Goal: Task Accomplishment & Management: Manage account settings

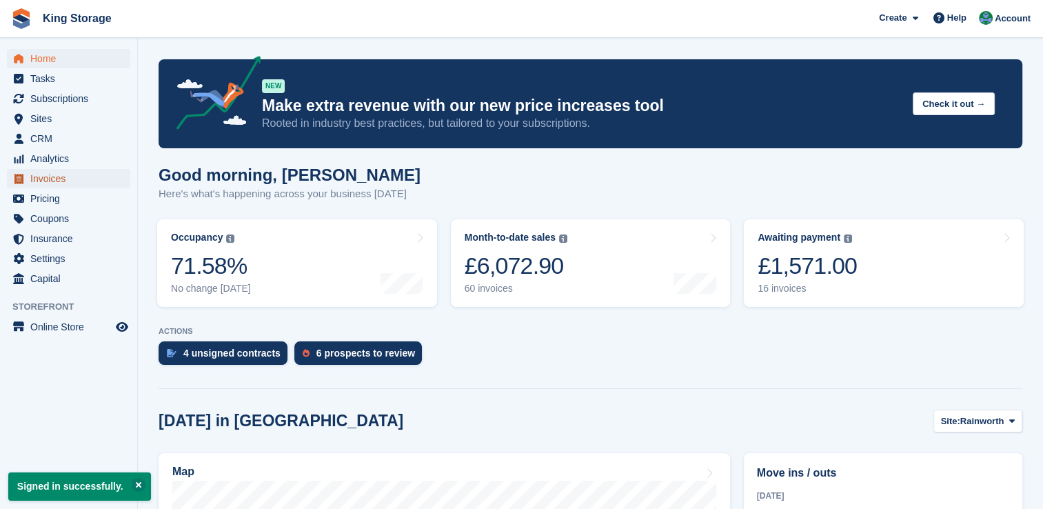
click at [59, 180] on span "Invoices" at bounding box center [71, 178] width 83 height 19
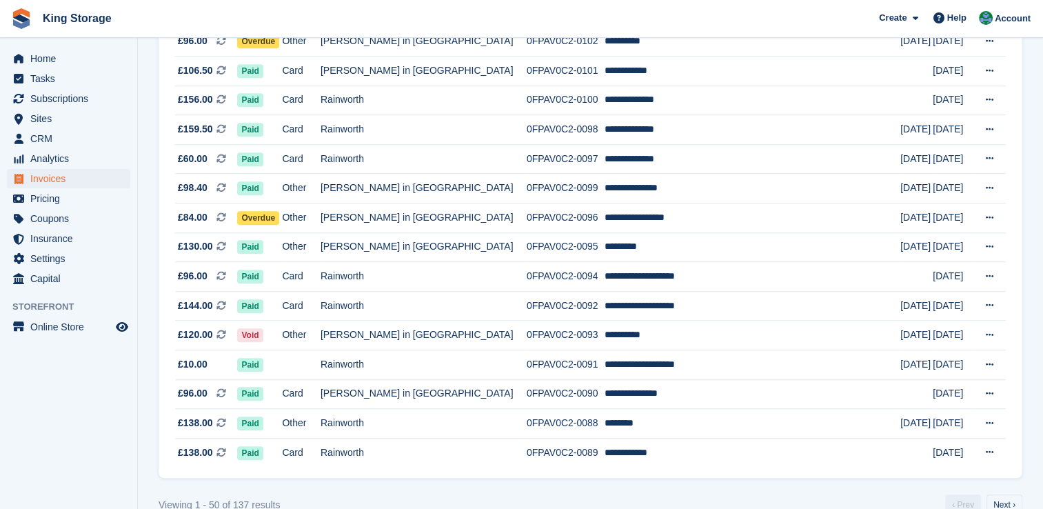
scroll to position [1265, 0]
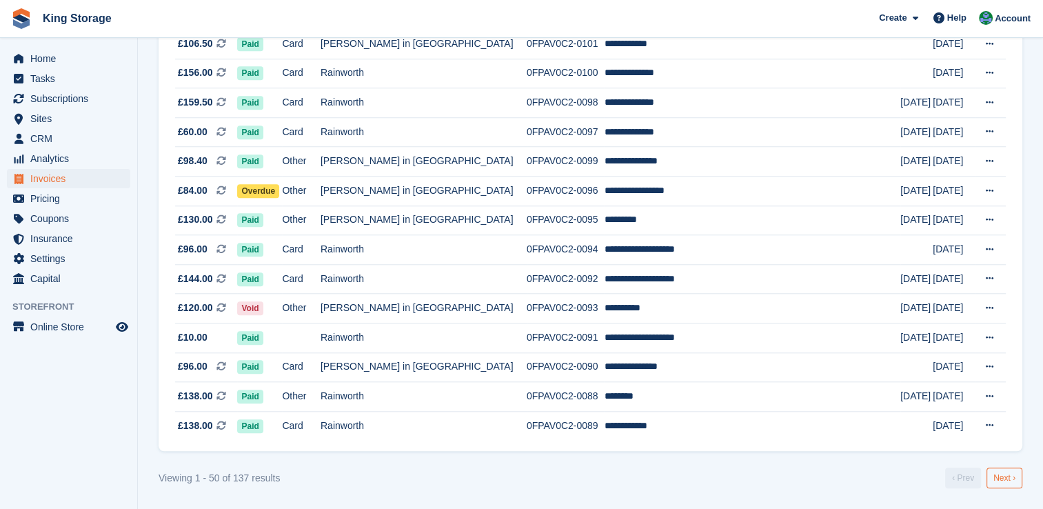
click at [1005, 488] on link "Next ›" at bounding box center [1004, 477] width 36 height 21
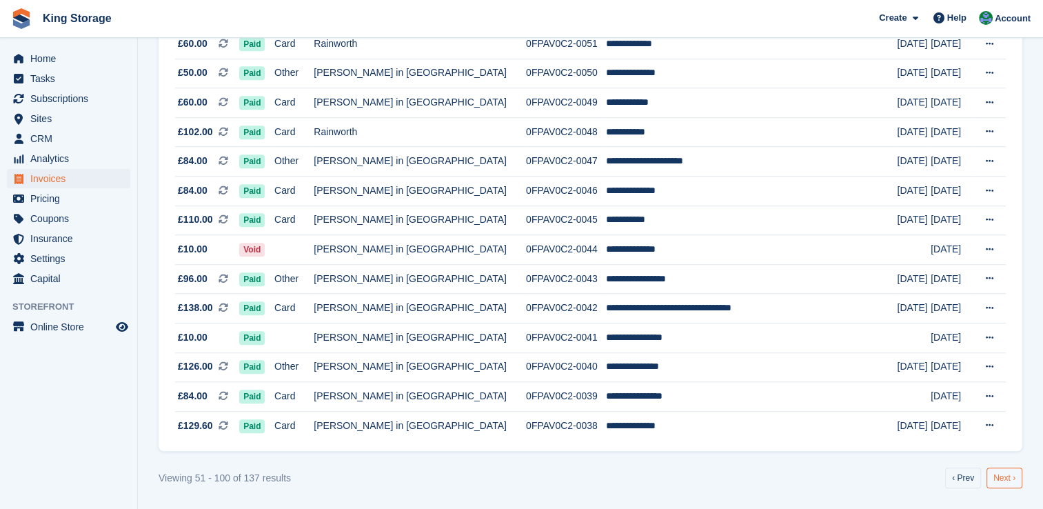
click at [1003, 482] on link "Next ›" at bounding box center [1004, 477] width 36 height 21
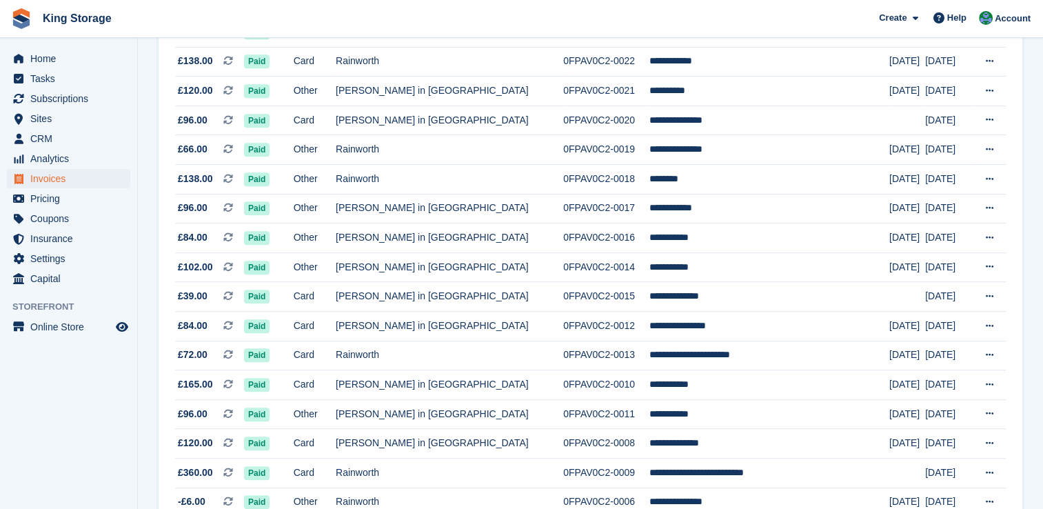
scroll to position [882, 0]
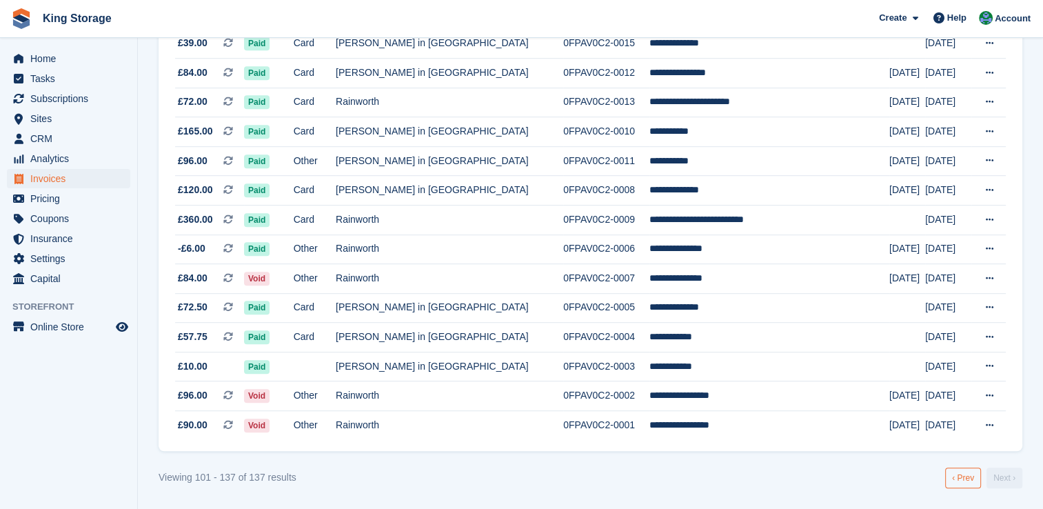
click at [959, 485] on link "‹ Prev" at bounding box center [963, 477] width 36 height 21
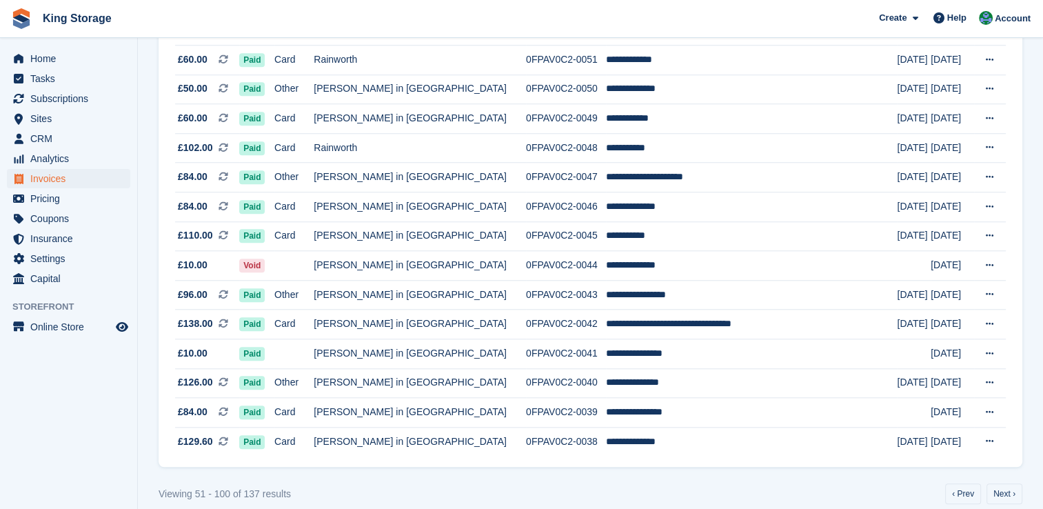
scroll to position [1265, 0]
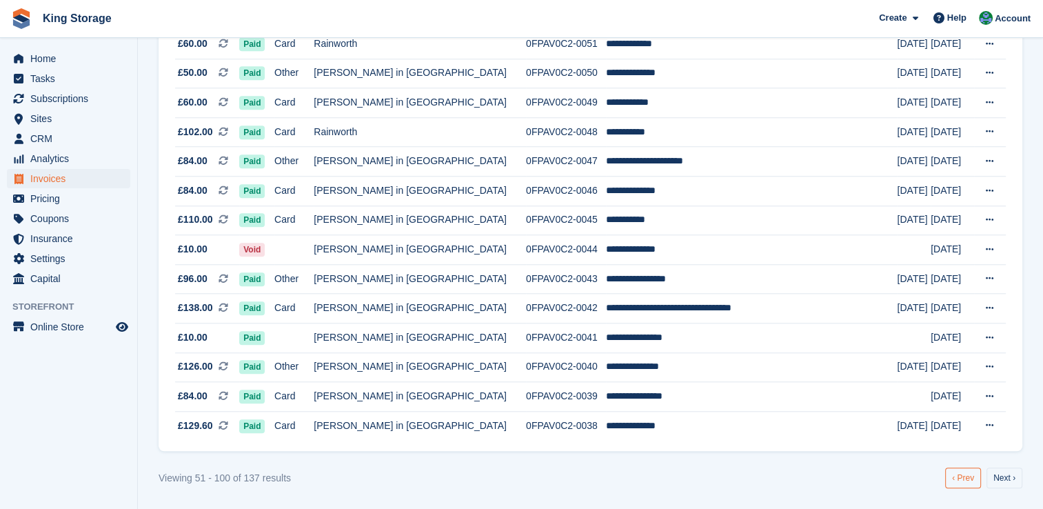
click at [957, 488] on link "‹ Prev" at bounding box center [963, 477] width 36 height 21
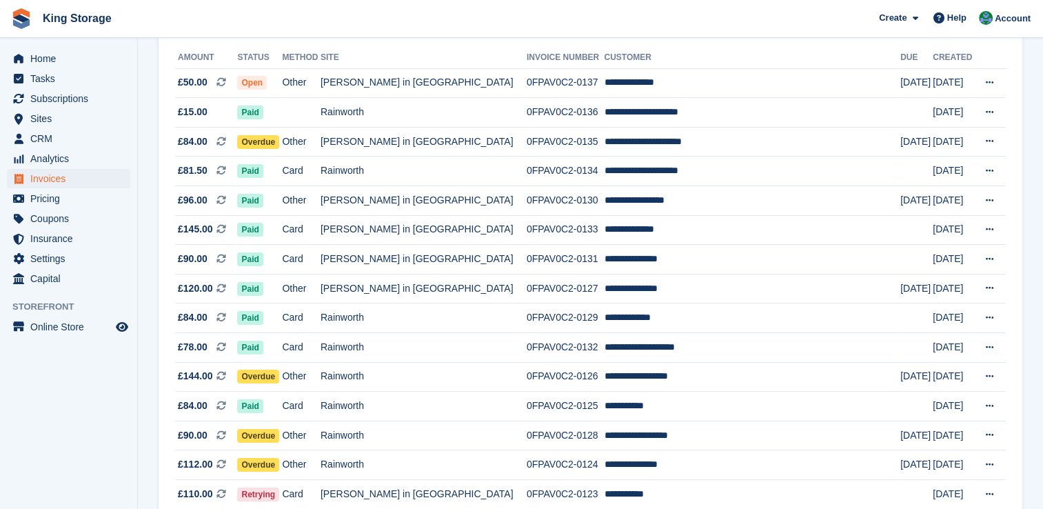
scroll to position [162, 0]
click at [50, 143] on span "CRM" at bounding box center [71, 138] width 83 height 19
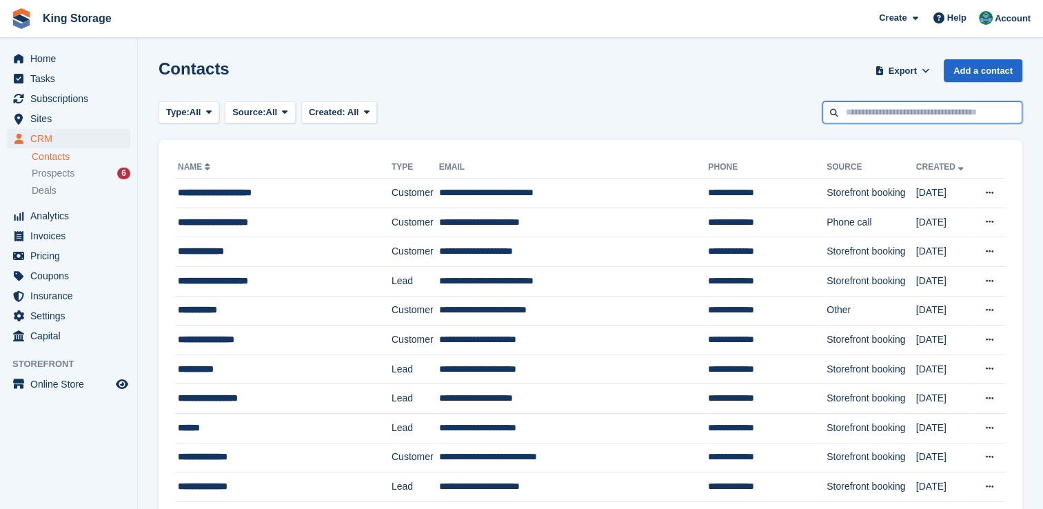
click at [872, 115] on input "text" at bounding box center [922, 112] width 200 height 23
type input "******"
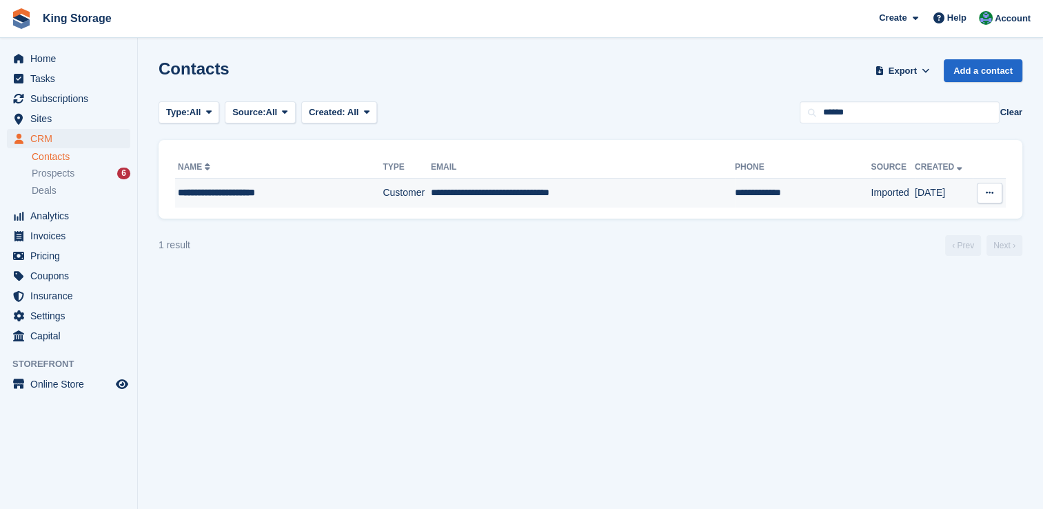
click at [274, 190] on div "**********" at bounding box center [267, 192] width 178 height 14
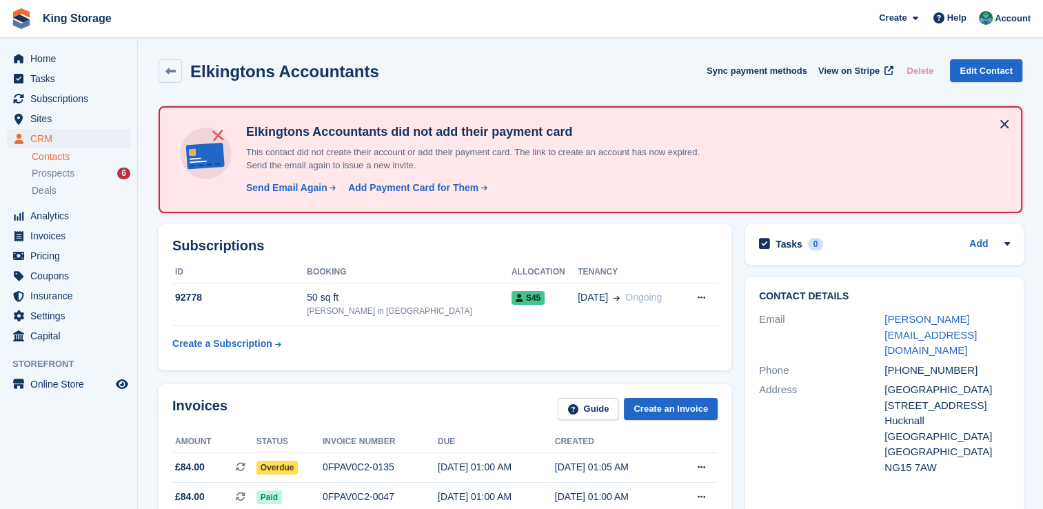
click at [274, 190] on div "Send Email Again" at bounding box center [286, 188] width 81 height 14
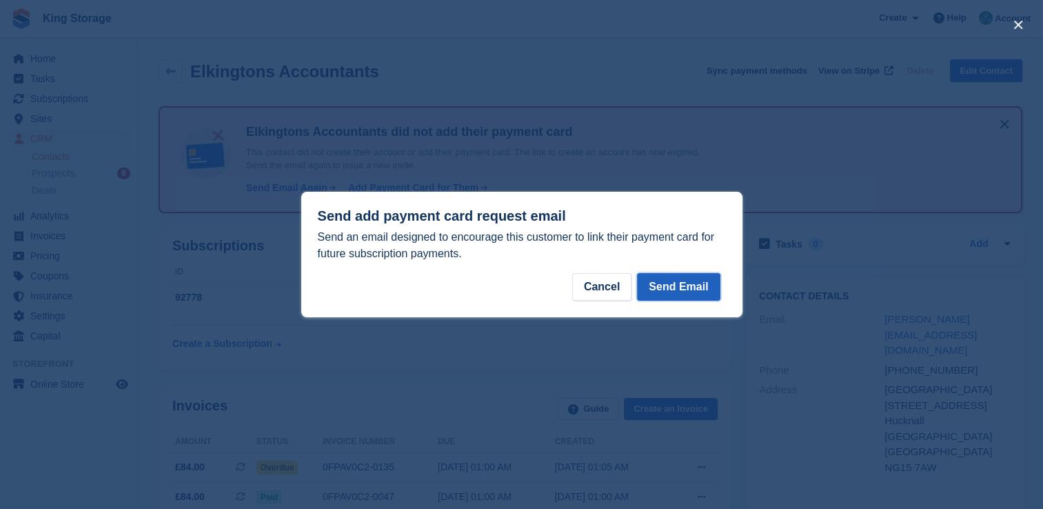
click at [710, 289] on button "Send Email" at bounding box center [678, 287] width 83 height 28
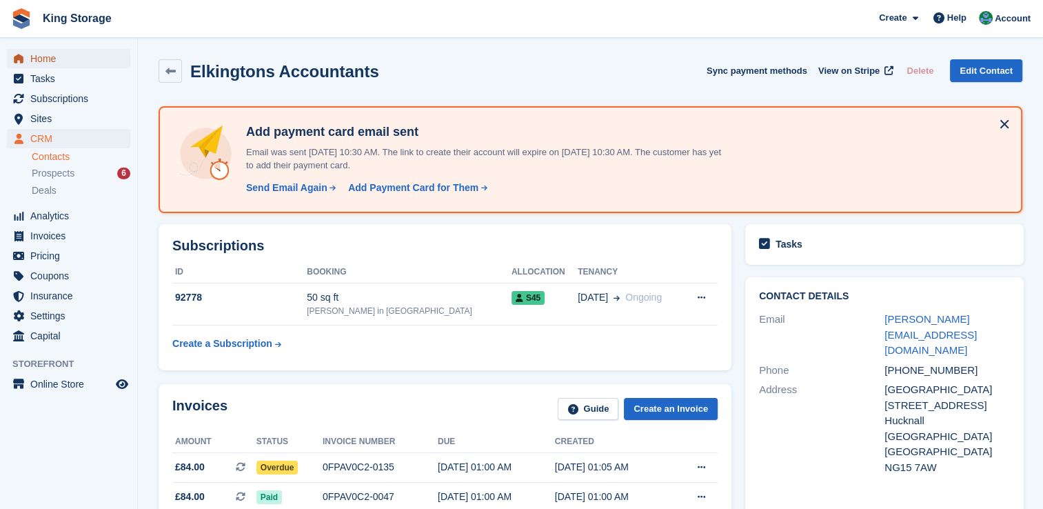
click at [50, 64] on span "Home" at bounding box center [71, 58] width 83 height 19
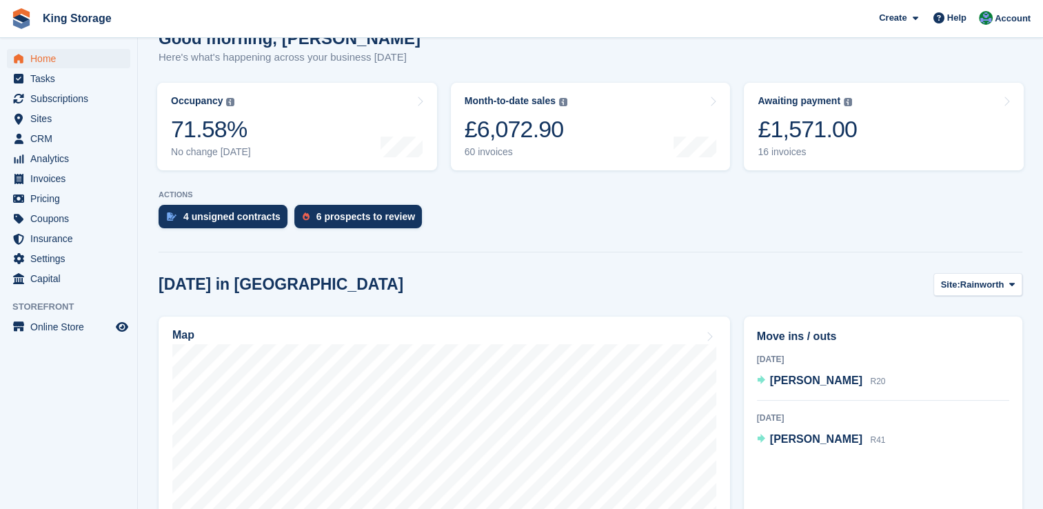
scroll to position [134, 0]
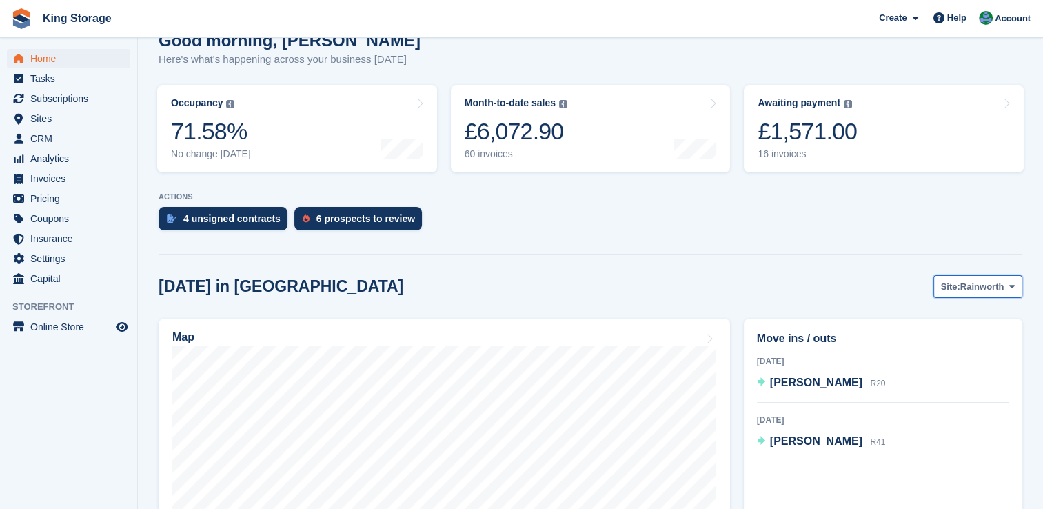
click at [988, 292] on span "Rainworth" at bounding box center [982, 287] width 44 height 14
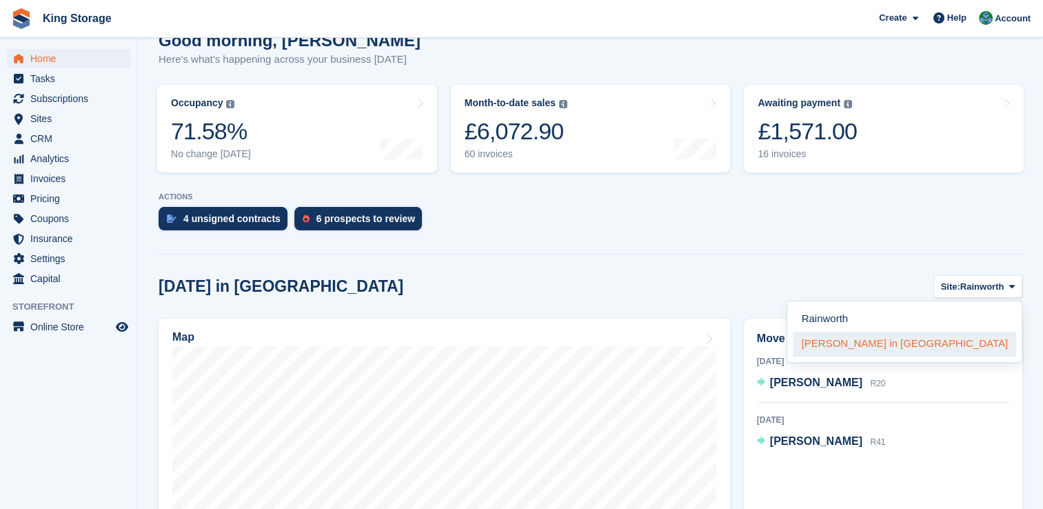
click at [973, 347] on link "[PERSON_NAME] in [GEOGRAPHIC_DATA]" at bounding box center [904, 343] width 223 height 25
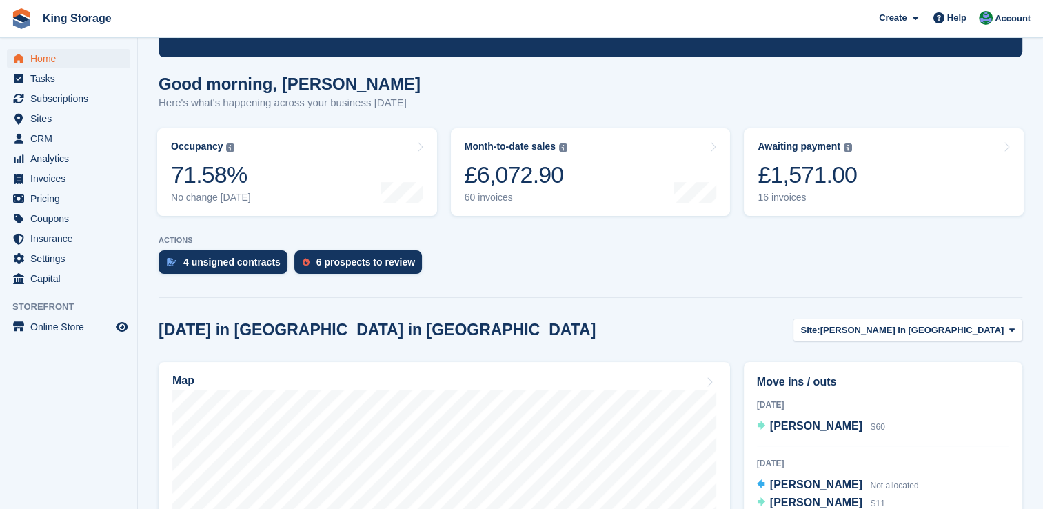
scroll to position [0, 0]
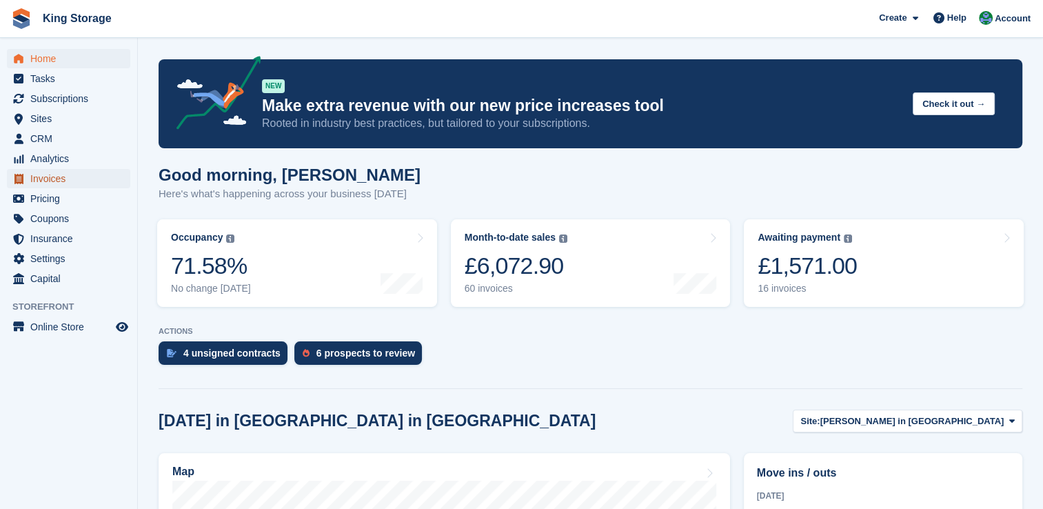
click at [54, 183] on span "Invoices" at bounding box center [71, 178] width 83 height 19
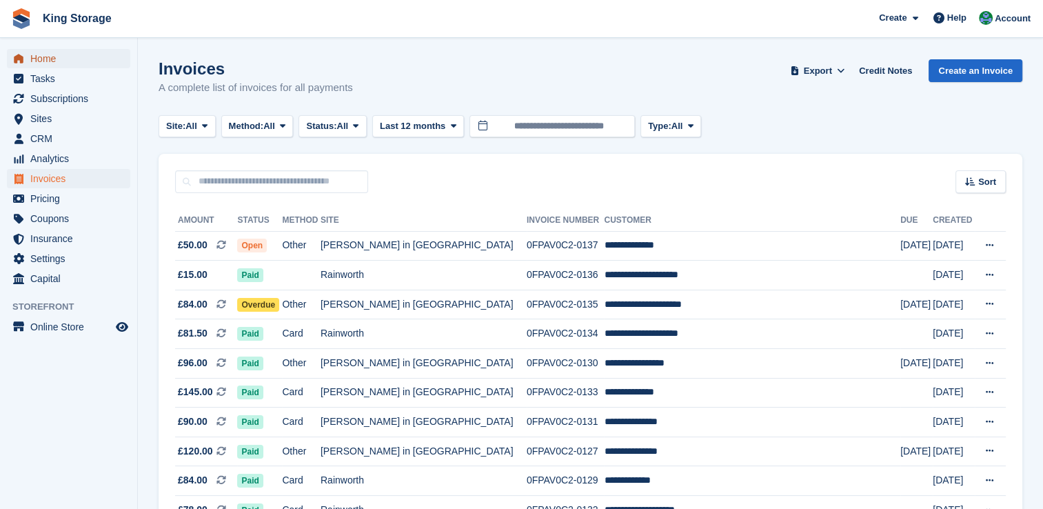
click at [41, 65] on span "Home" at bounding box center [71, 58] width 83 height 19
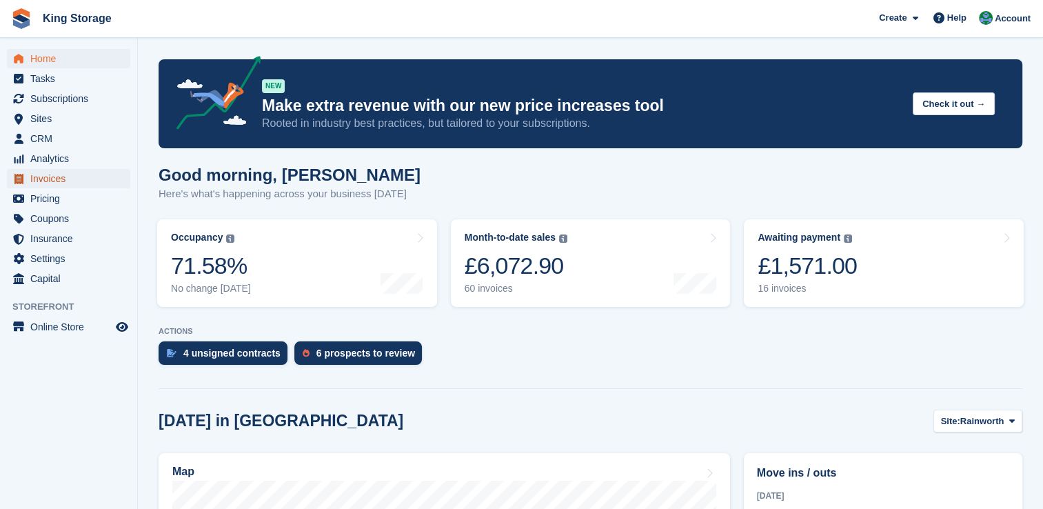
click at [49, 183] on span "Invoices" at bounding box center [71, 178] width 83 height 19
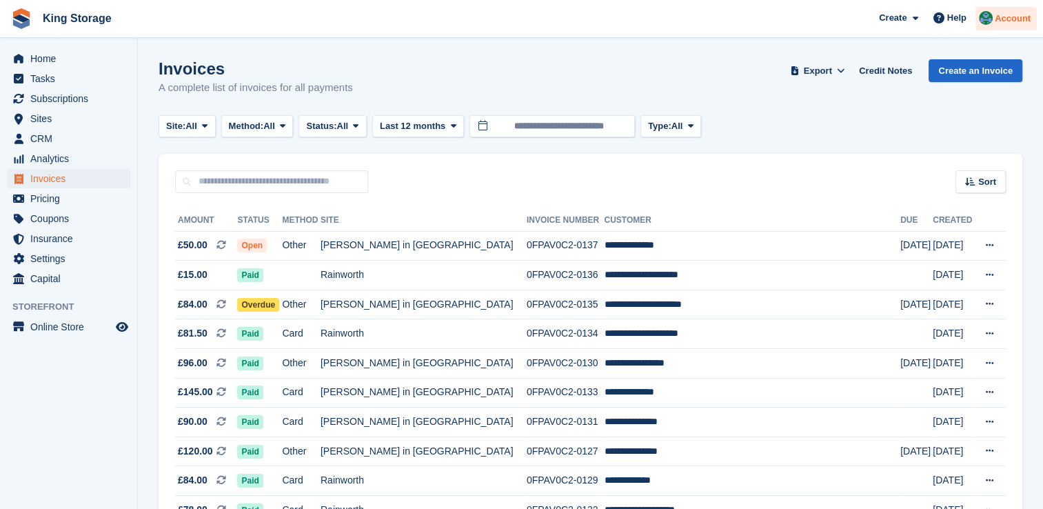
click at [1009, 22] on span "Account" at bounding box center [1012, 19] width 36 height 14
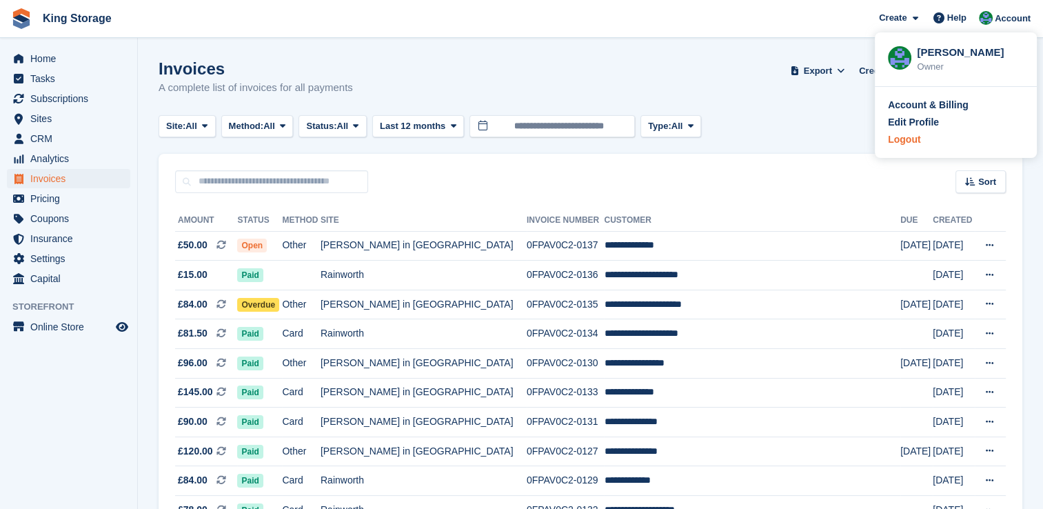
click at [905, 145] on div "Logout" at bounding box center [904, 139] width 32 height 14
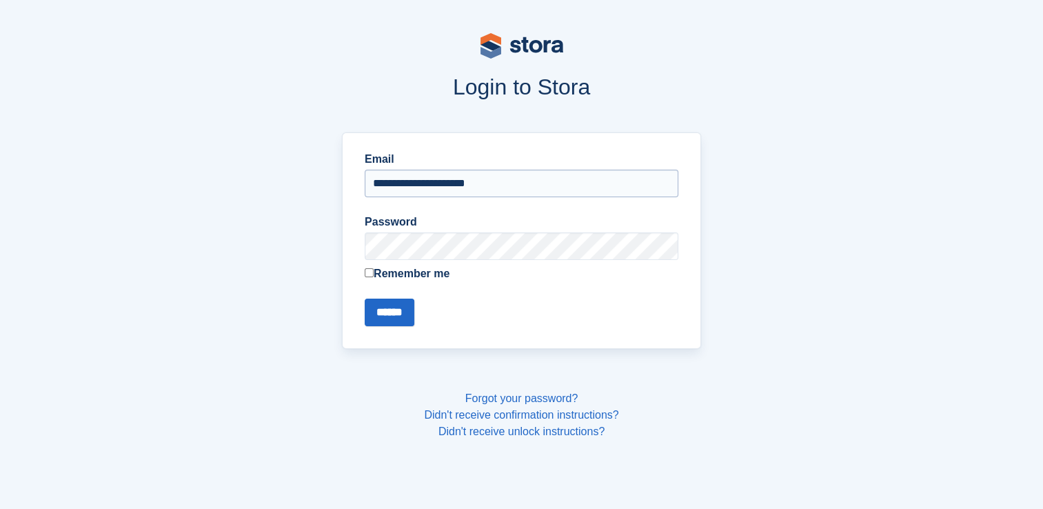
click at [525, 172] on input "**********" at bounding box center [522, 184] width 314 height 28
type input "**********"
click at [395, 309] on input "******" at bounding box center [390, 312] width 50 height 28
